Goal: Transaction & Acquisition: Purchase product/service

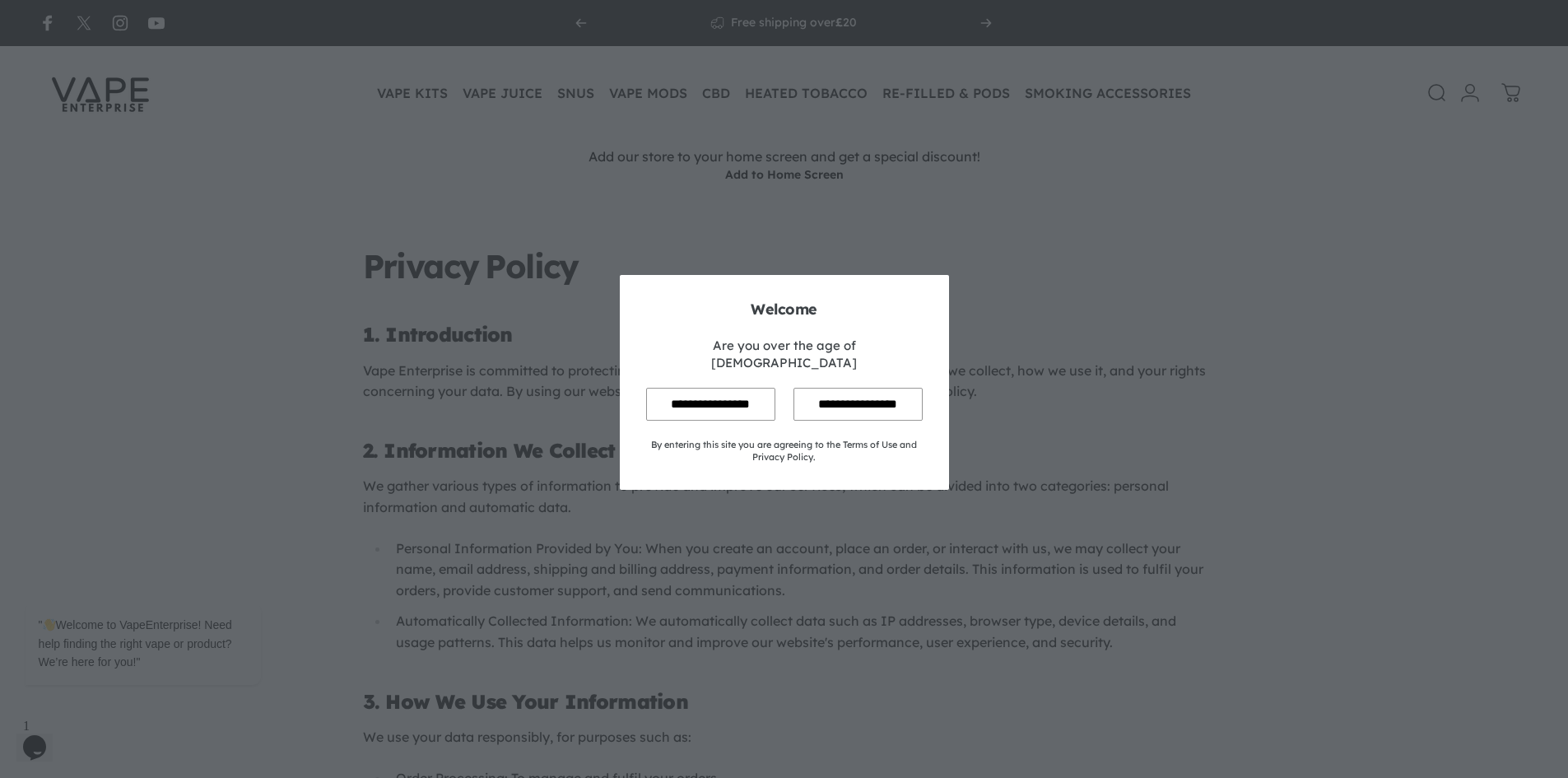
click at [718, 388] on input "**********" at bounding box center [711, 404] width 129 height 32
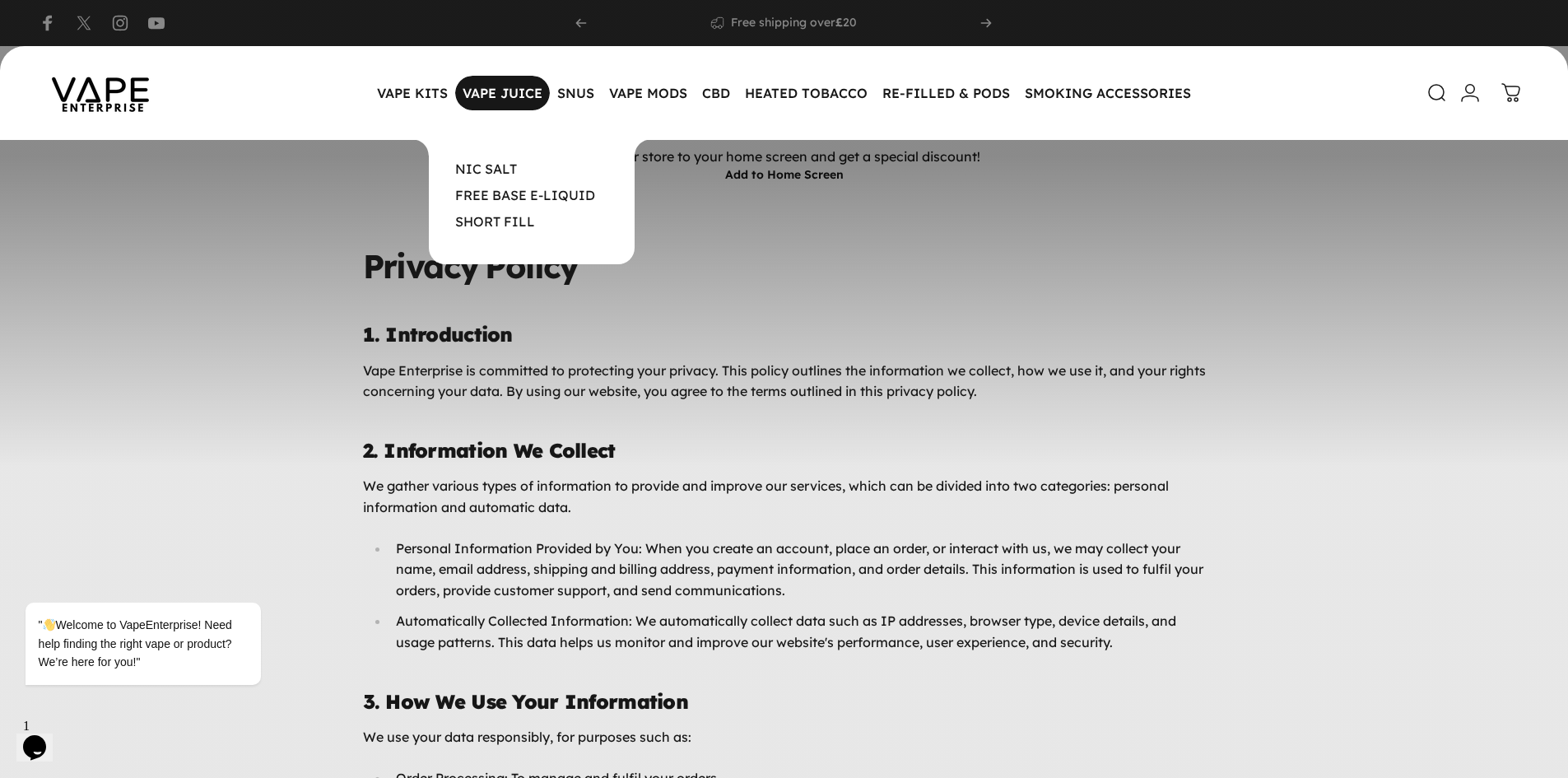
click at [493, 93] on magnet-element "VAPE JUICE VAPE JUICE" at bounding box center [502, 92] width 95 height 34
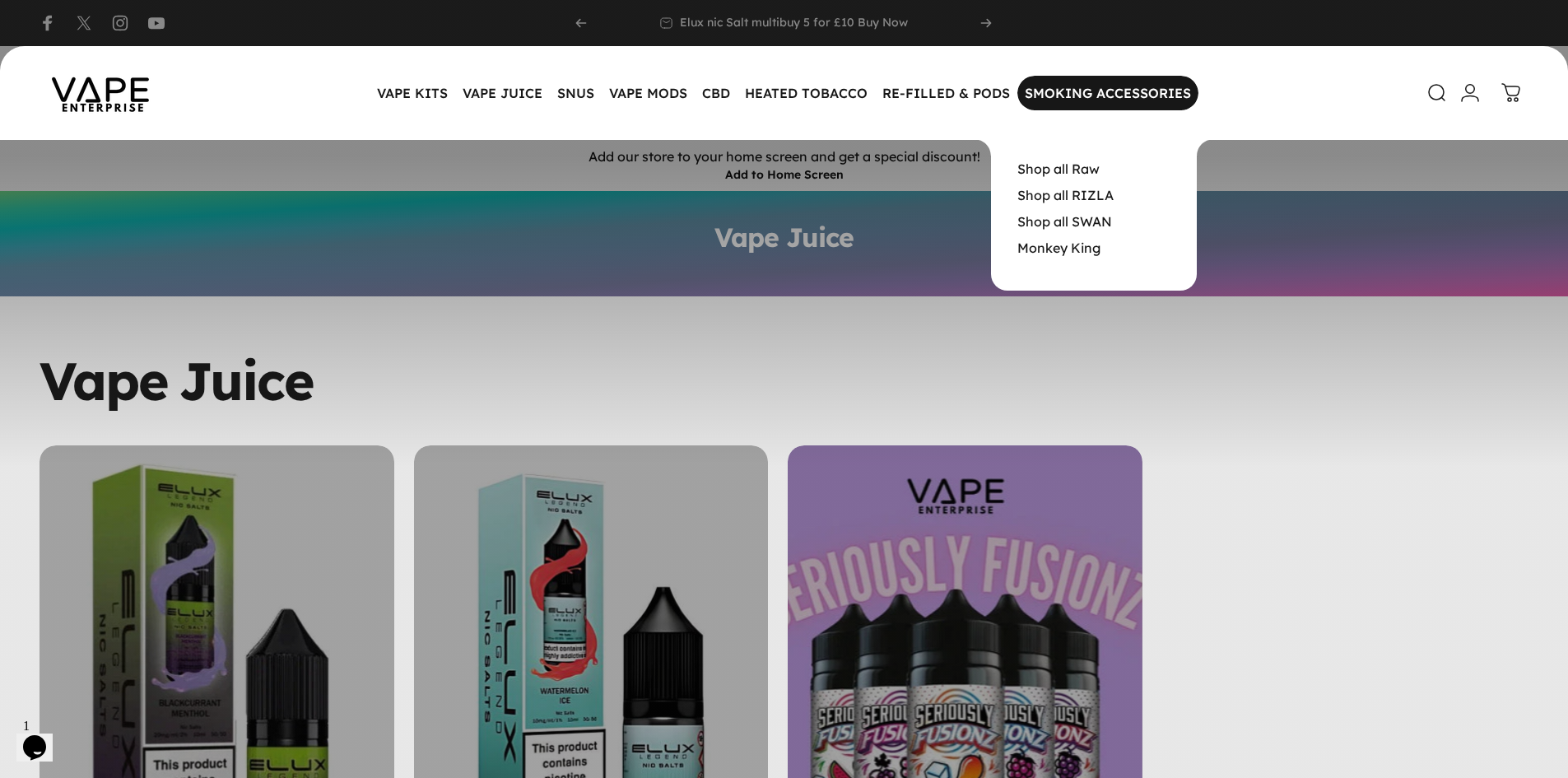
click at [1049, 101] on magnet-element "SMOKING ACCESSORIES SMOKING ACCESSORIES" at bounding box center [1108, 92] width 181 height 34
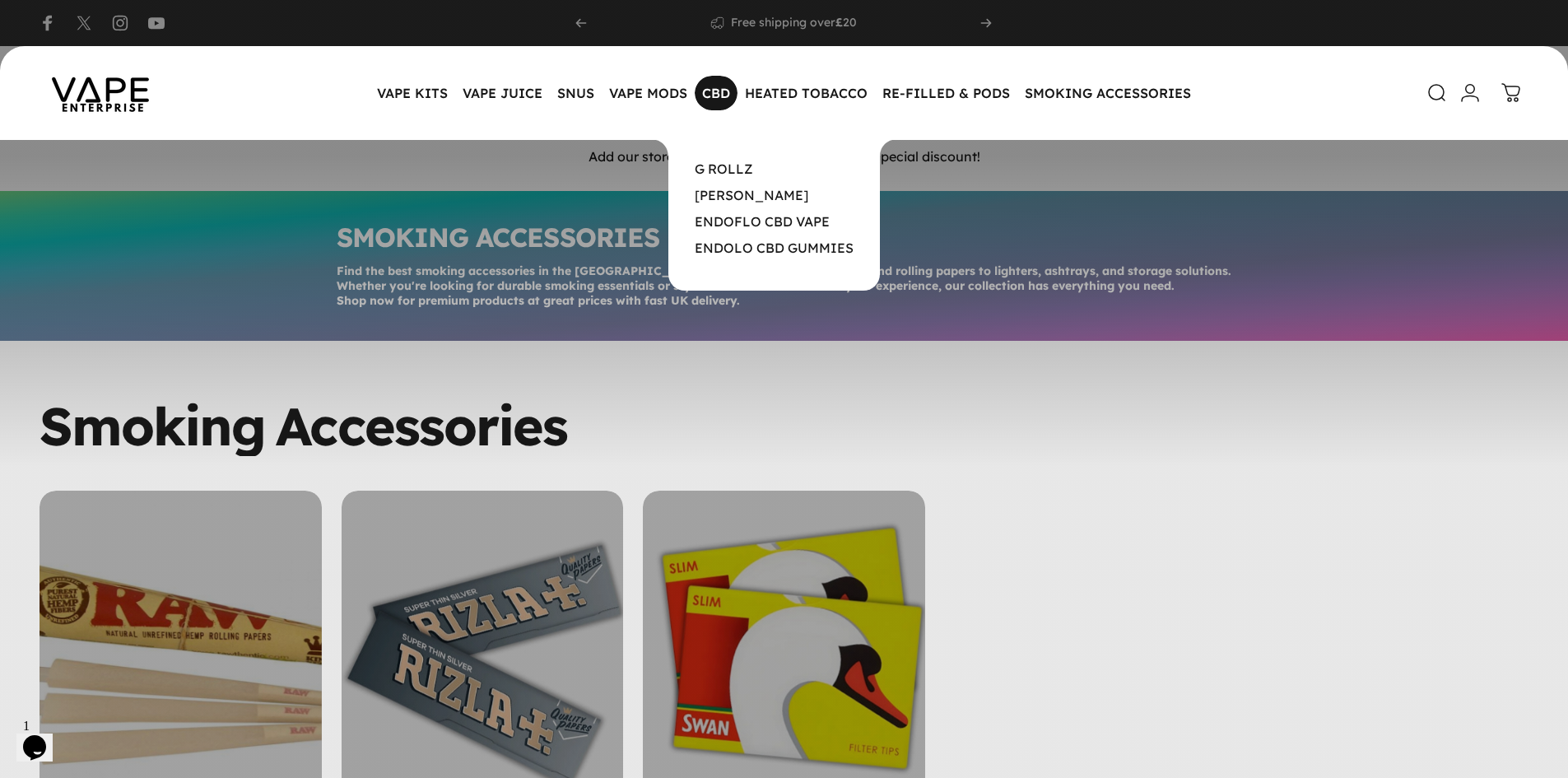
click at [722, 89] on magnet-element "CBD CBD" at bounding box center [717, 92] width 43 height 34
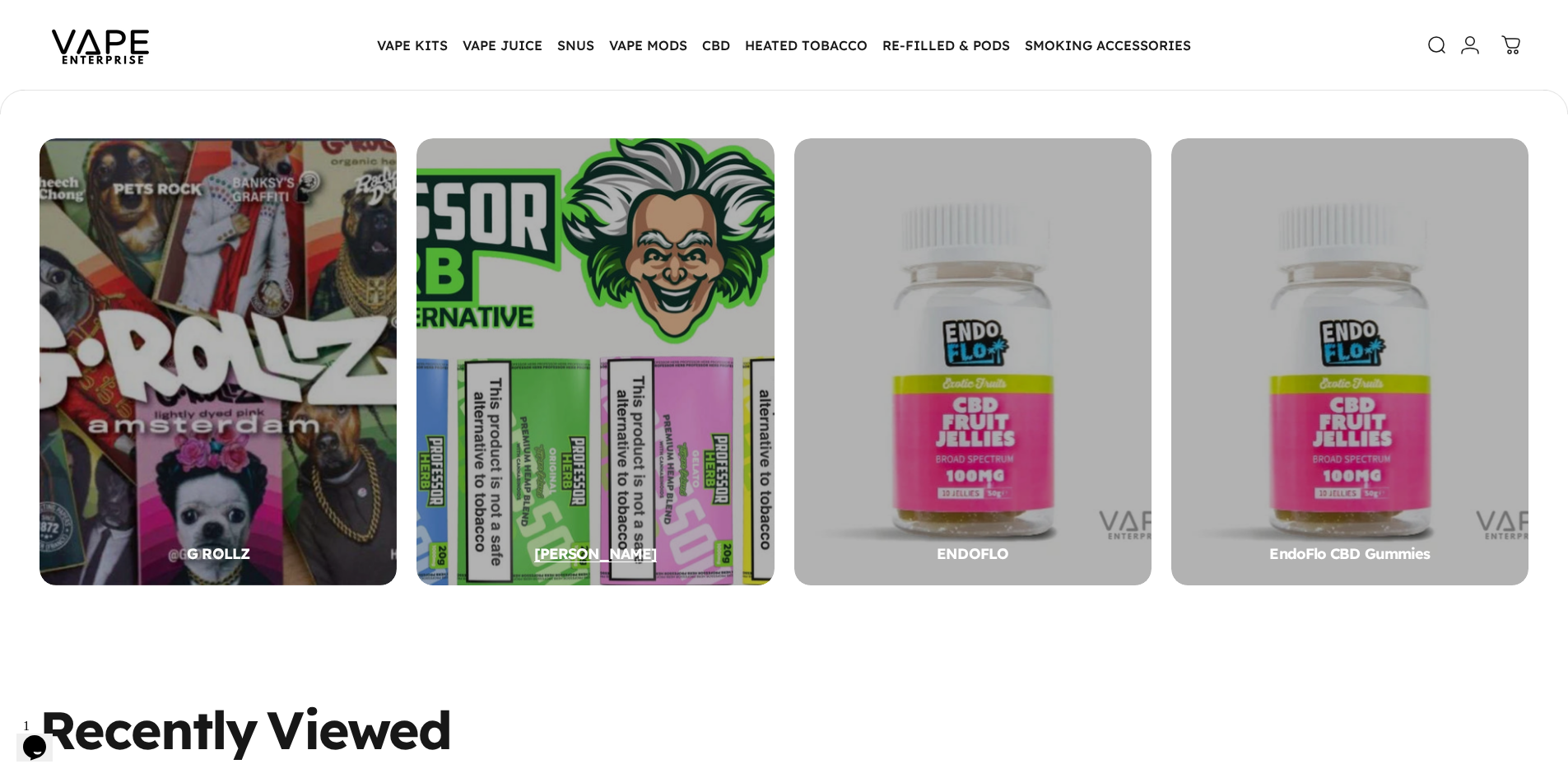
click at [500, 310] on div "PROFESSOR HERB" at bounding box center [594, 362] width 357 height 447
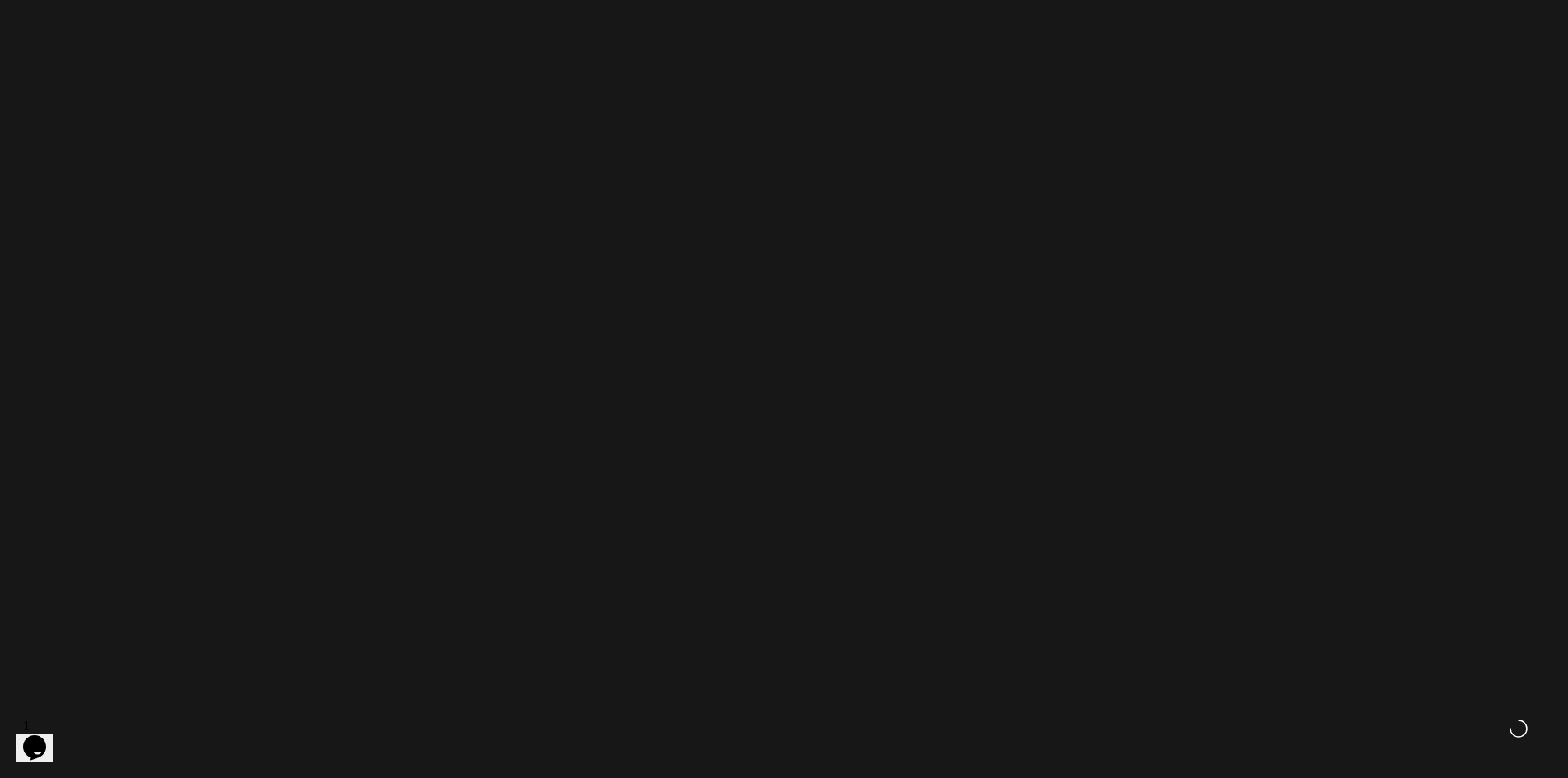
scroll to position [408, 0]
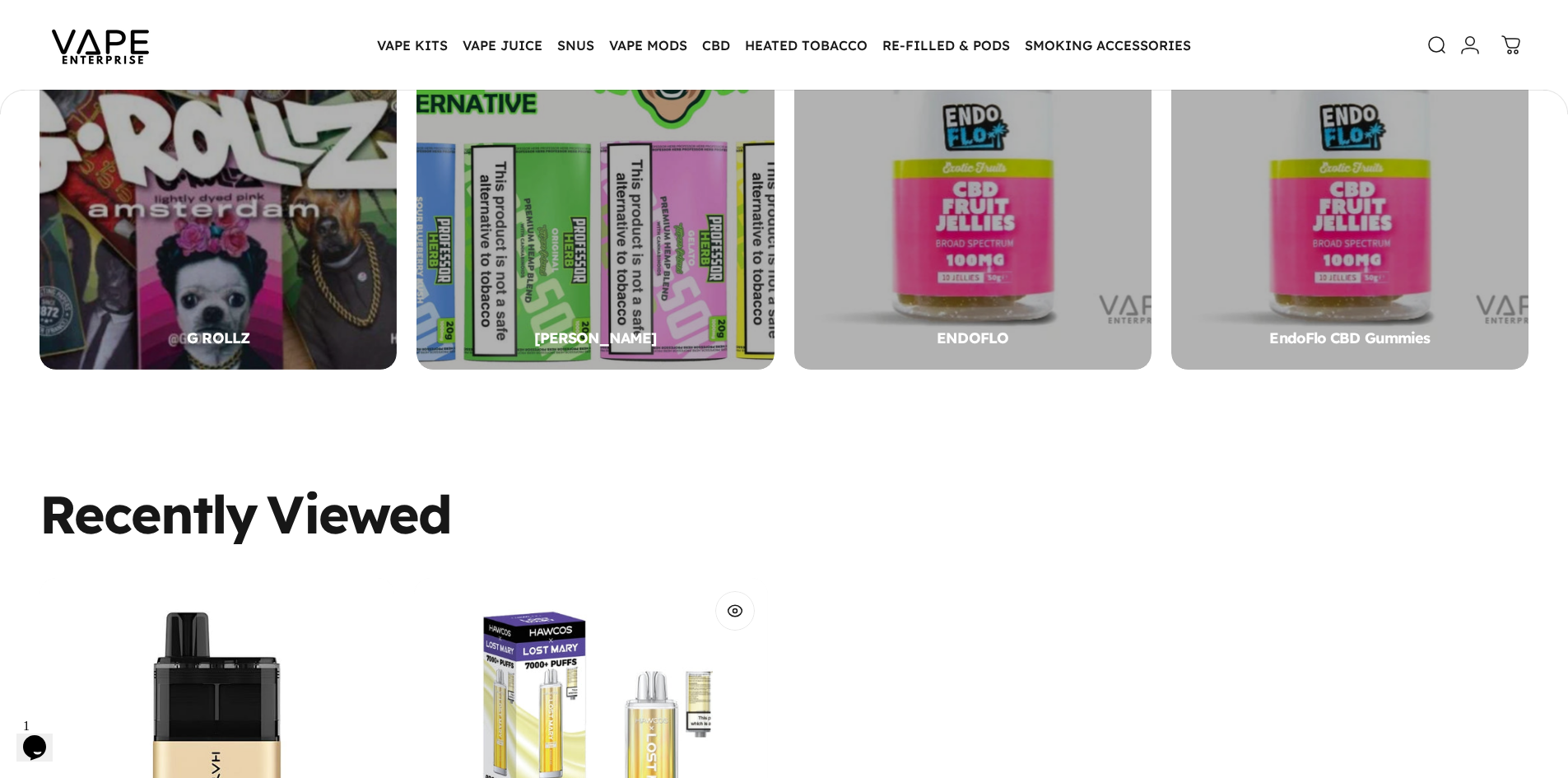
scroll to position [871, 0]
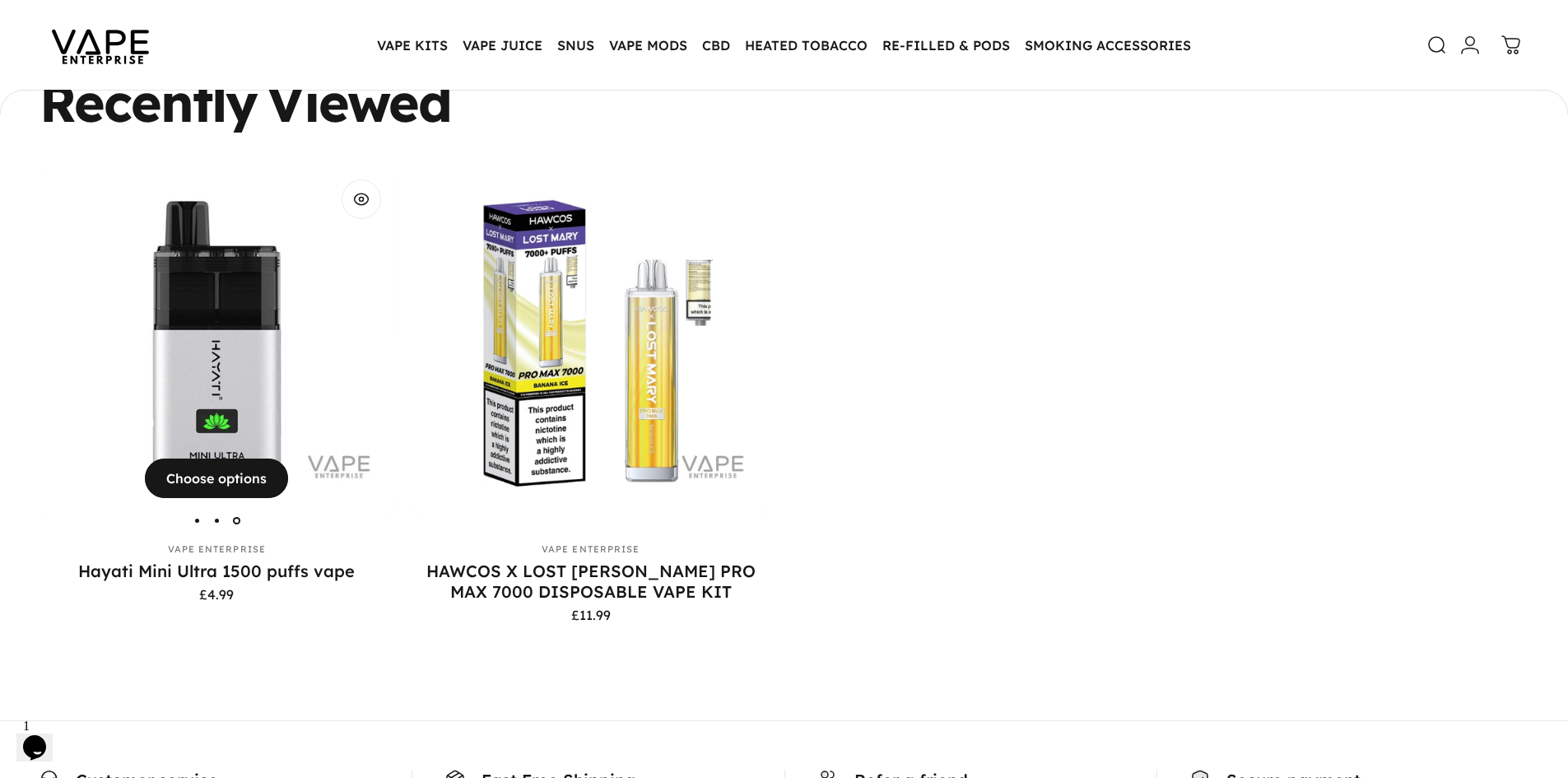
click at [286, 382] on img "Hayati Mini Ultra 1500 puffs vape" at bounding box center [216, 344] width 355 height 355
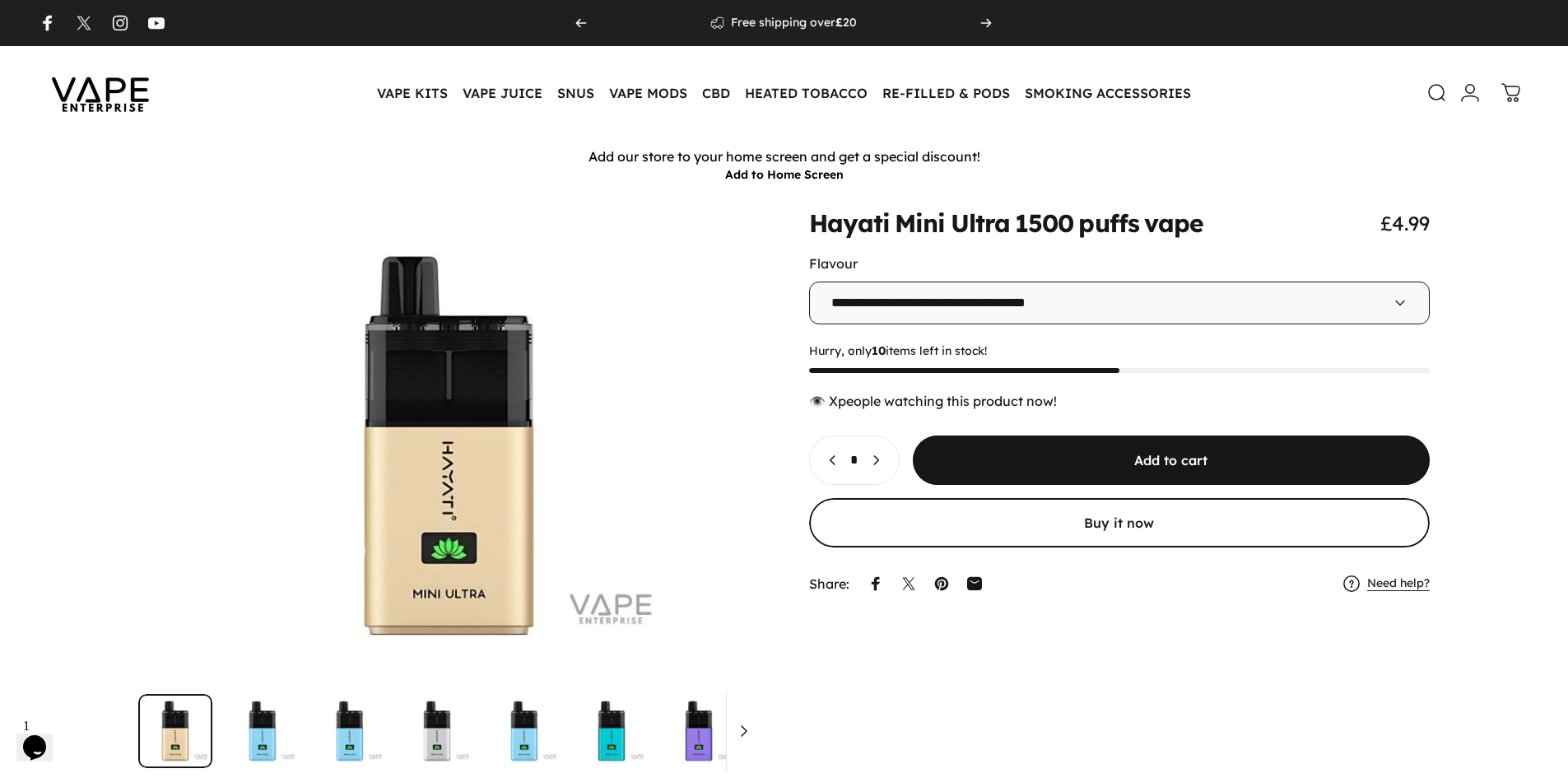
click at [950, 312] on select "**********" at bounding box center [1119, 304] width 622 height 43
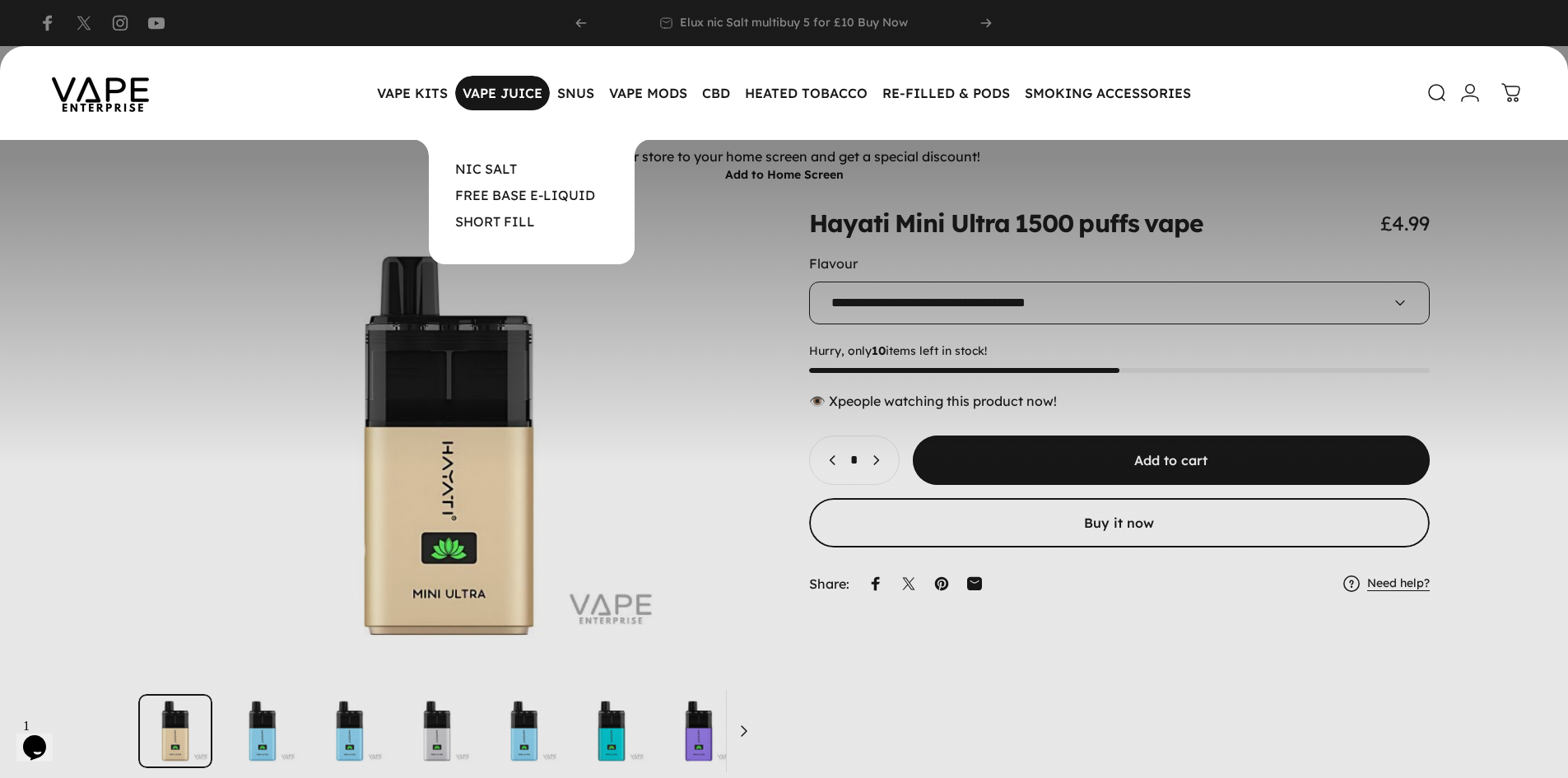
click at [489, 96] on magnet-element "VAPE JUICE VAPE JUICE" at bounding box center [502, 92] width 95 height 34
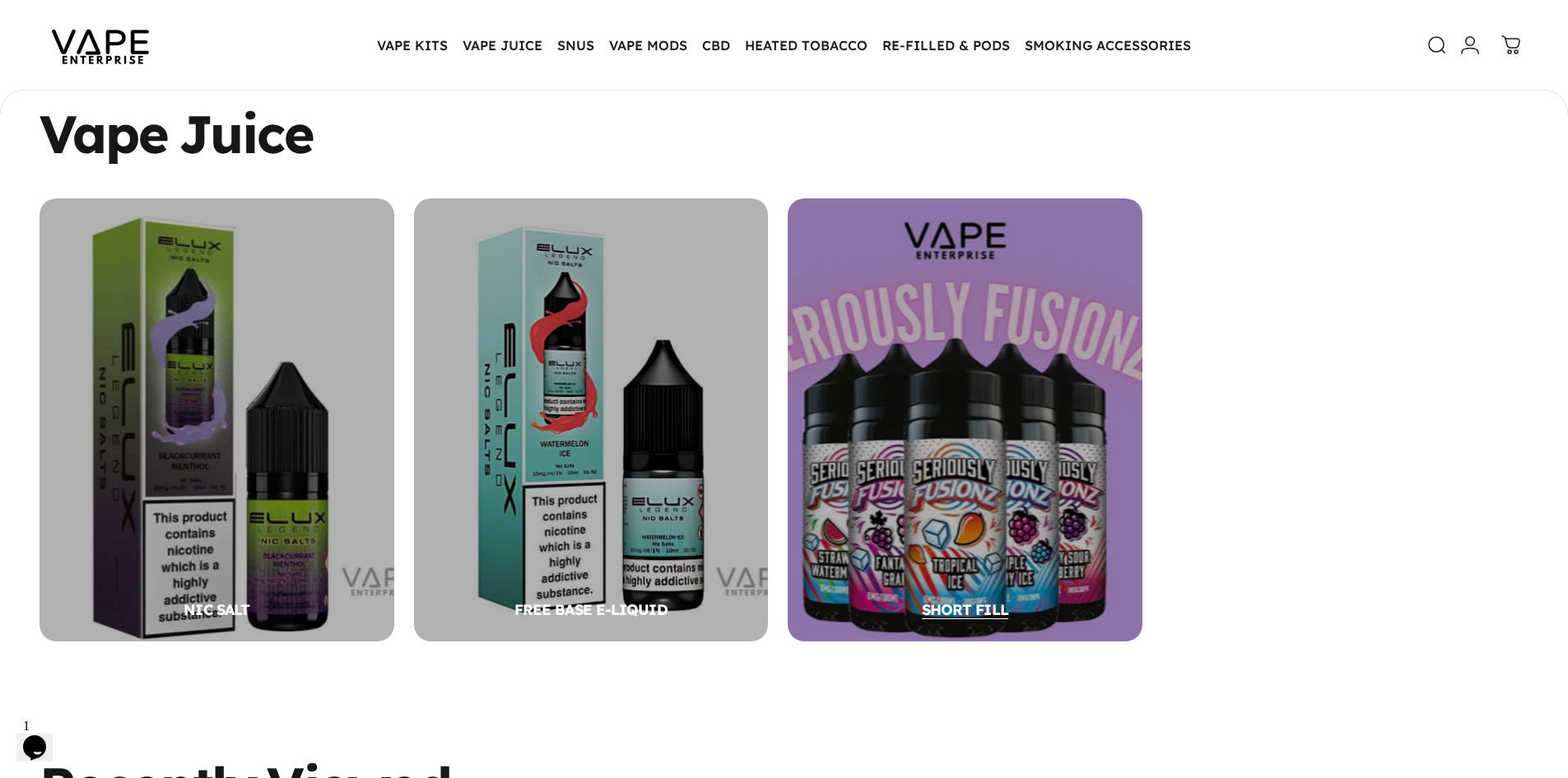
scroll to position [325, 0]
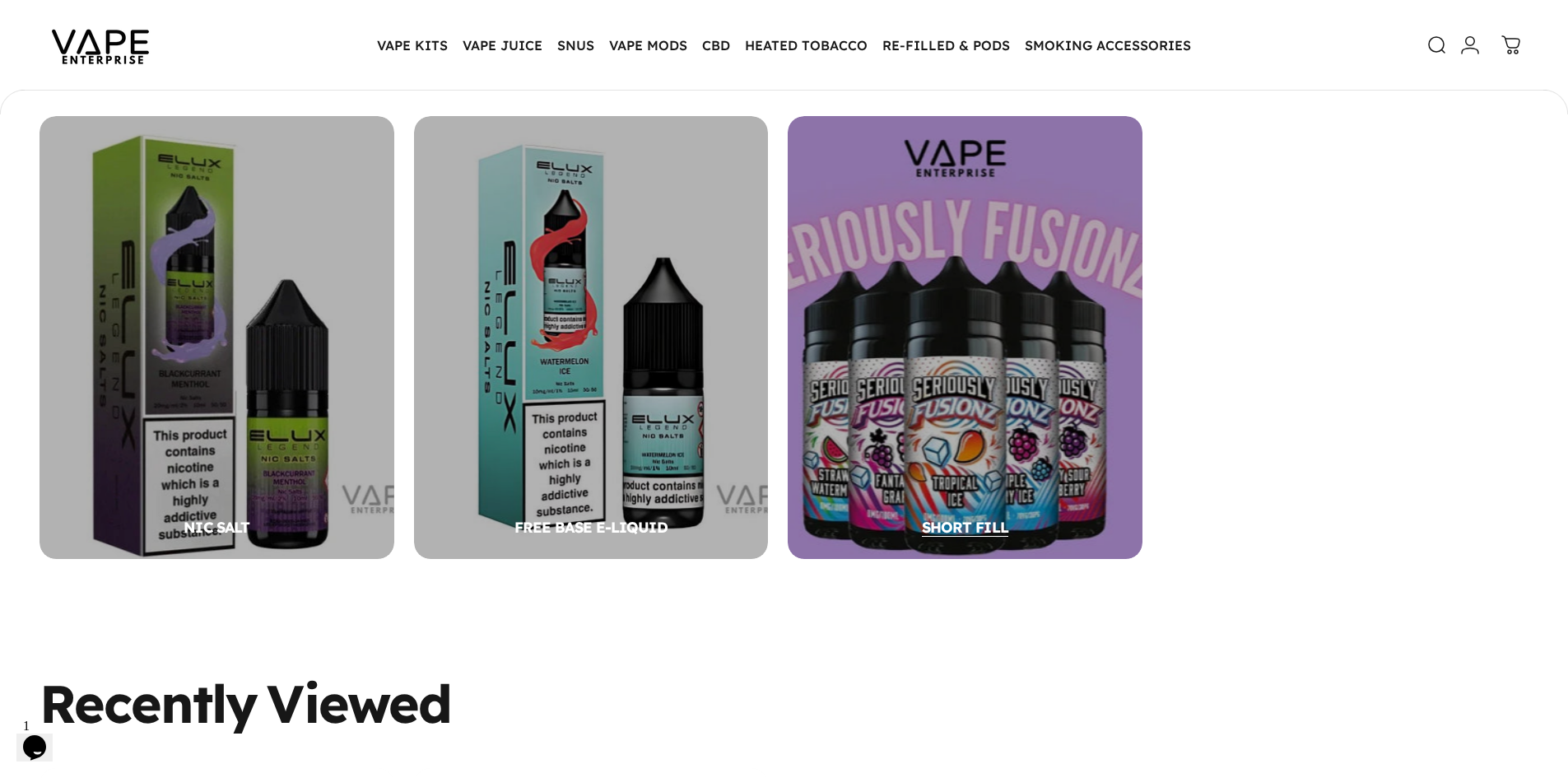
click at [907, 360] on div "SHORT FILL" at bounding box center [966, 338] width 355 height 443
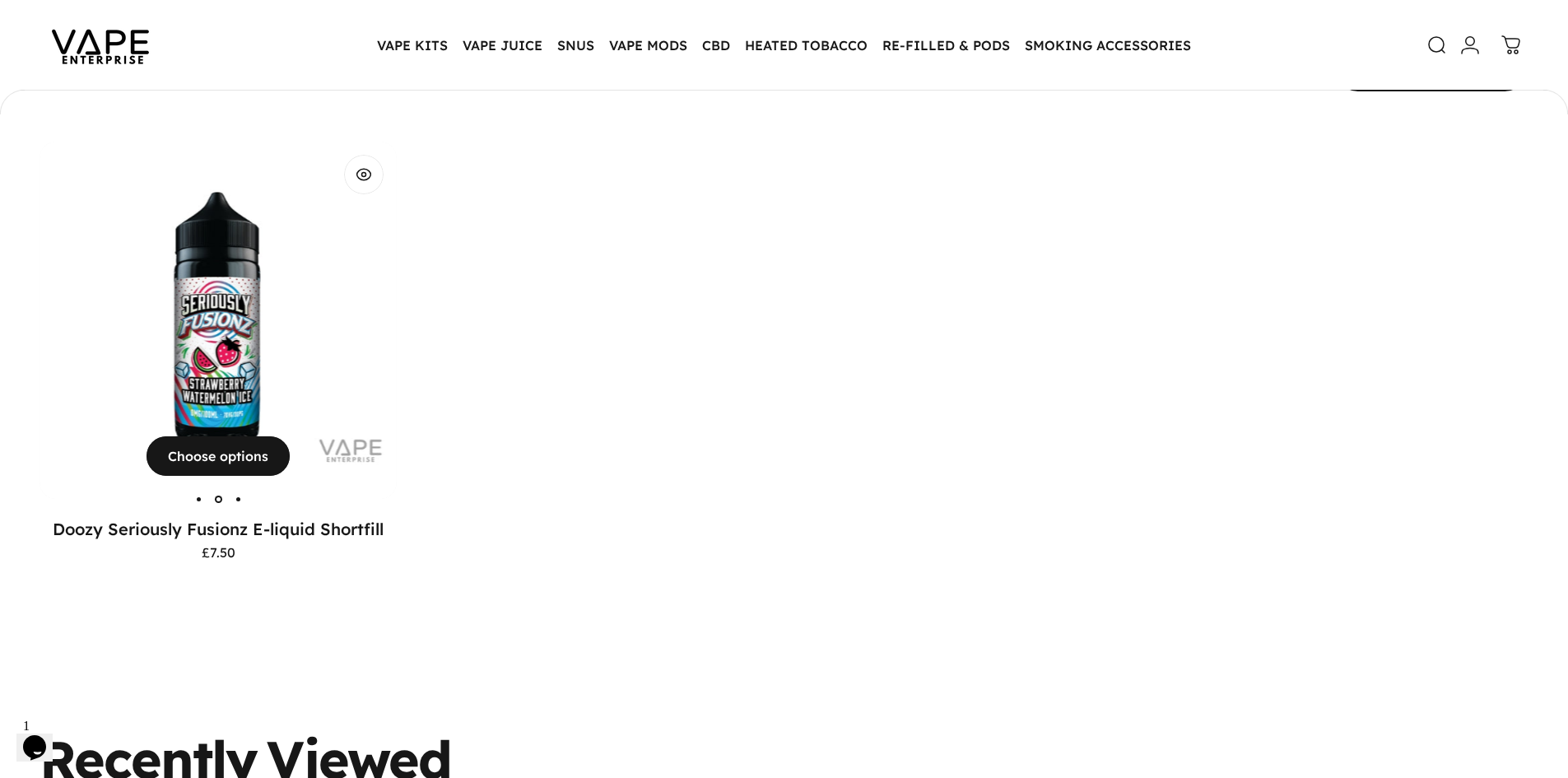
click at [254, 315] on img "Doozy Seriously Fusionz E-liquid Shortfill" at bounding box center [217, 320] width 357 height 358
